Goal: Information Seeking & Learning: Learn about a topic

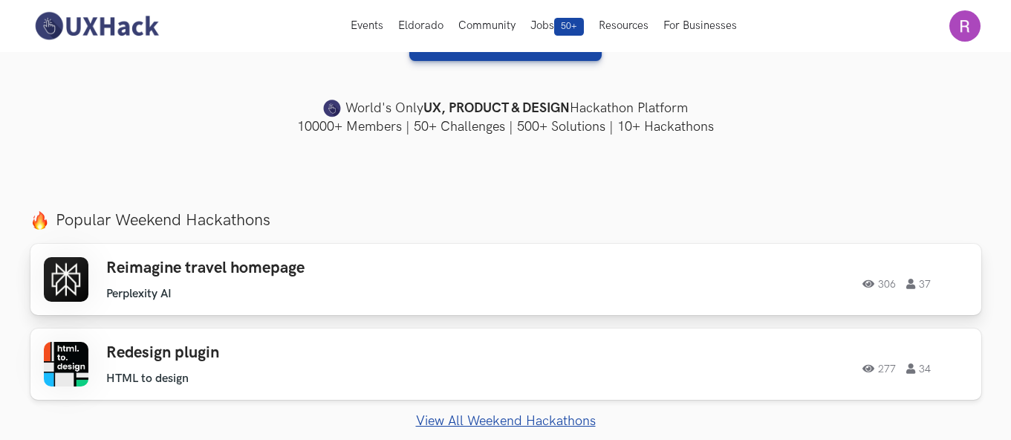
scroll to position [223, 0]
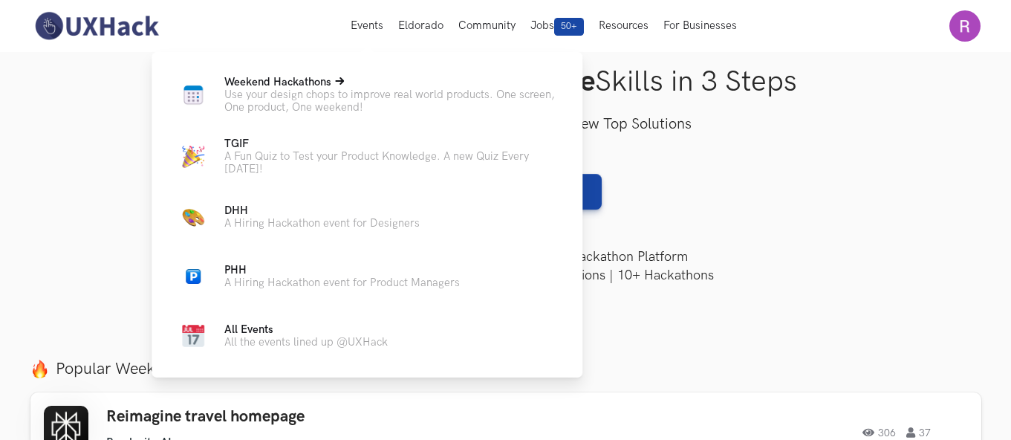
click at [322, 97] on p "Use your design chops to improve real world products. One screen, One product, …" at bounding box center [391, 100] width 334 height 25
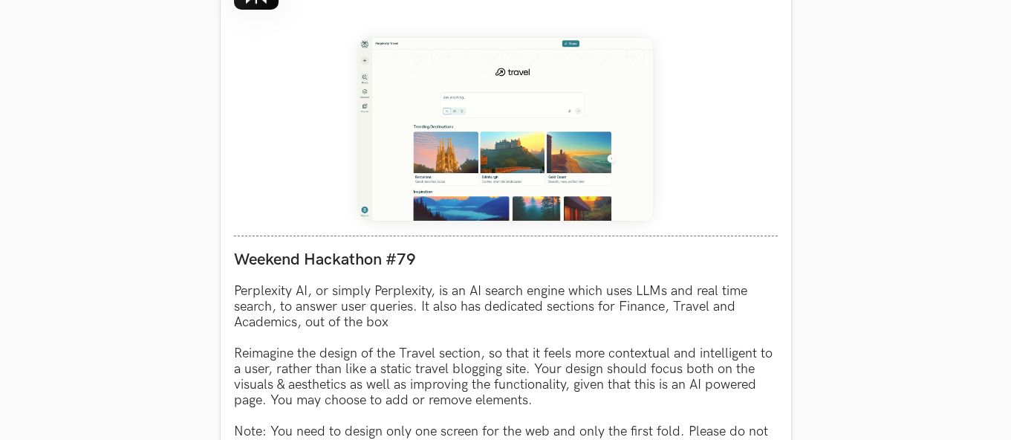
scroll to position [891, 0]
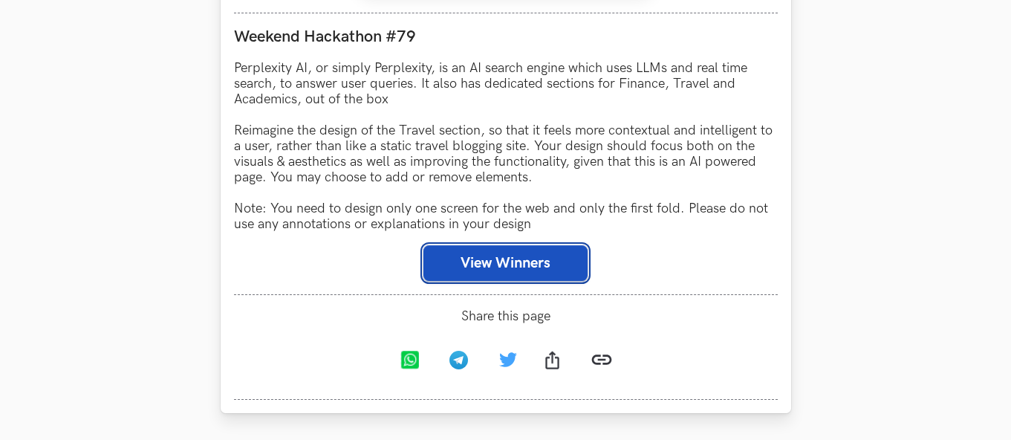
click at [521, 270] on button "View Winners" at bounding box center [505, 263] width 164 height 36
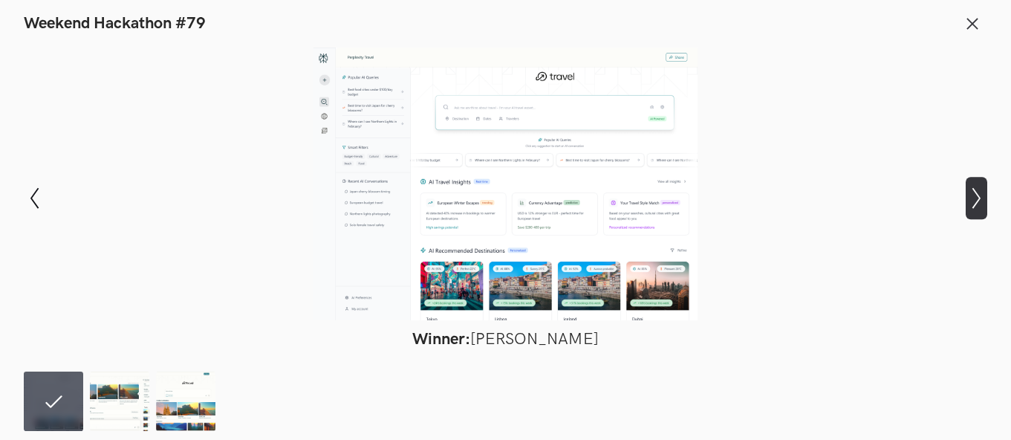
click at [976, 197] on icon "Show next slide" at bounding box center [976, 198] width 22 height 22
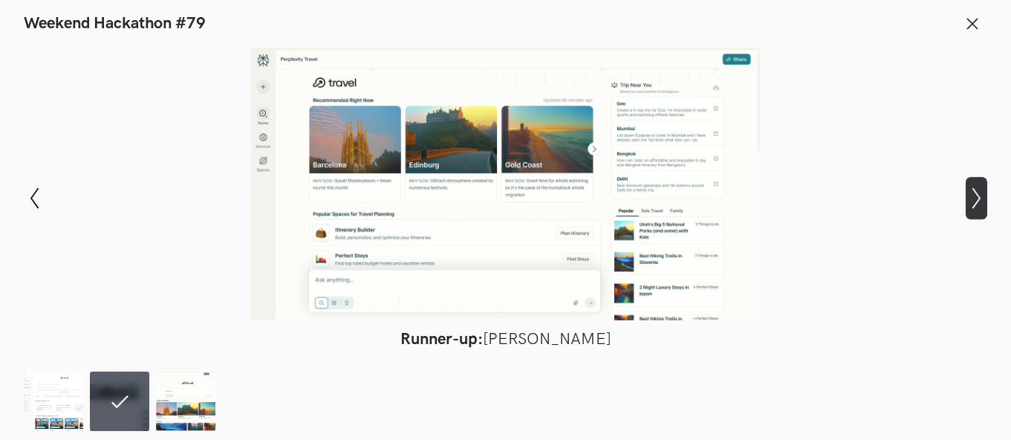
click at [976, 197] on icon "Show next slide" at bounding box center [976, 198] width 22 height 22
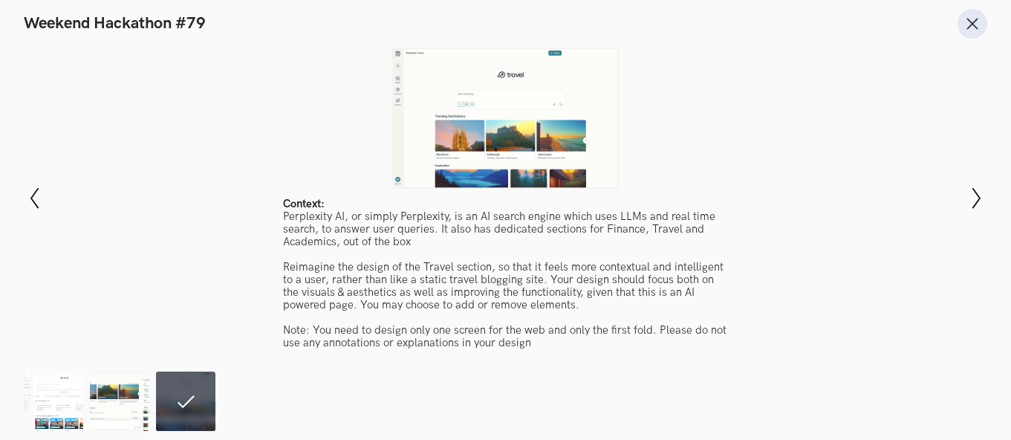
drag, startPoint x: 974, startPoint y: 21, endPoint x: 960, endPoint y: 17, distance: 15.3
click at [974, 20] on icon at bounding box center [972, 24] width 16 height 16
